Goal: Task Accomplishment & Management: Use online tool/utility

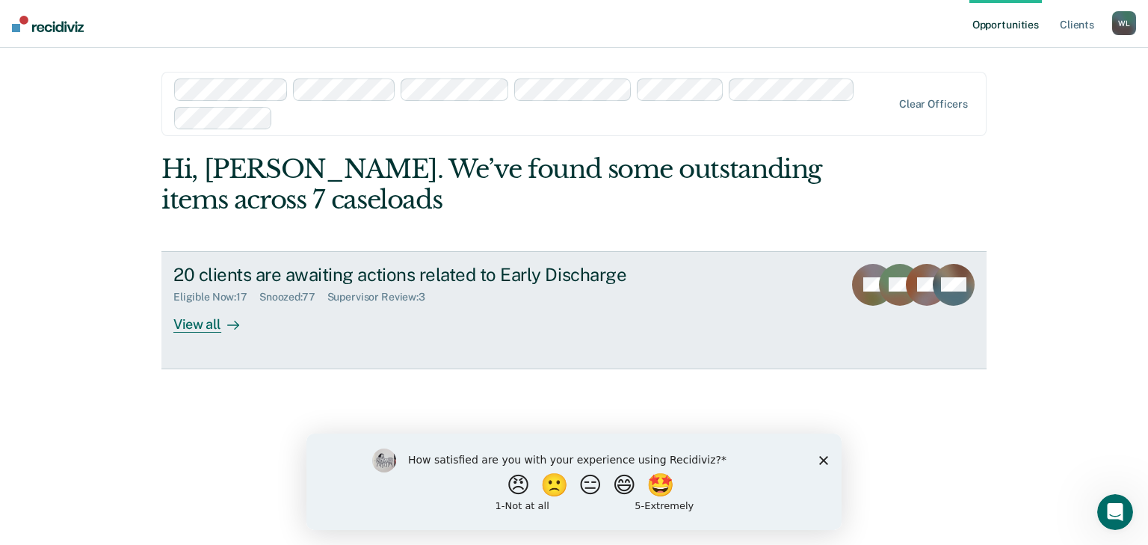
click at [199, 323] on div "View all" at bounding box center [215, 317] width 84 height 29
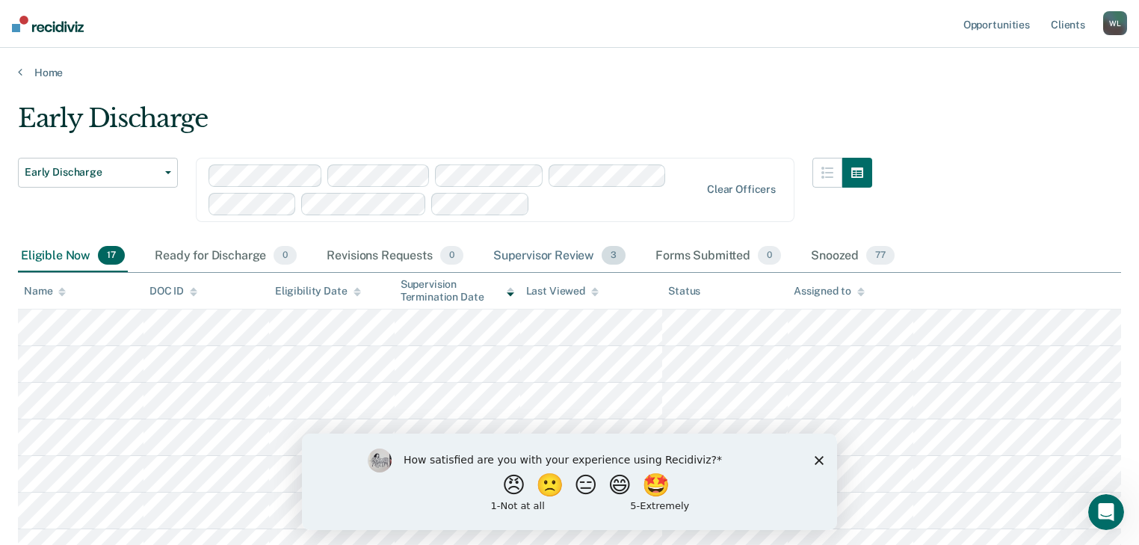
click at [563, 254] on div "Supervisor Review 3" at bounding box center [559, 256] width 139 height 33
